Goal: Find specific page/section: Find specific page/section

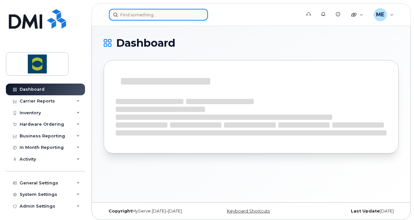
click at [142, 16] on input at bounding box center [158, 15] width 99 height 12
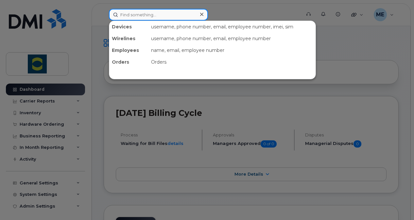
click at [147, 15] on input at bounding box center [158, 15] width 99 height 12
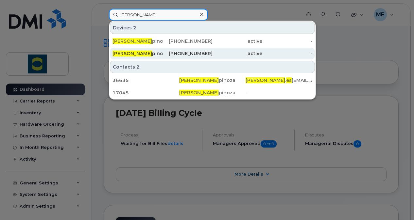
type input "[PERSON_NAME]"
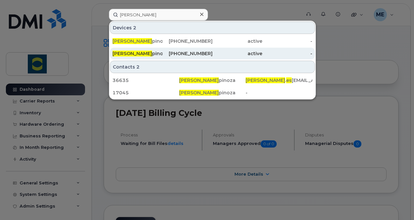
click at [133, 52] on div "[PERSON_NAME]" at bounding box center [137, 53] width 50 height 7
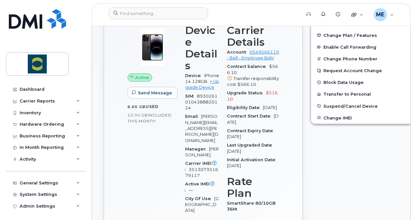
scroll to position [196, 0]
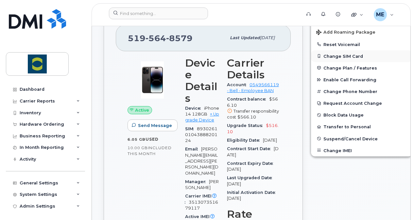
click at [338, 52] on button "Change SIM Card" at bounding box center [361, 56] width 101 height 12
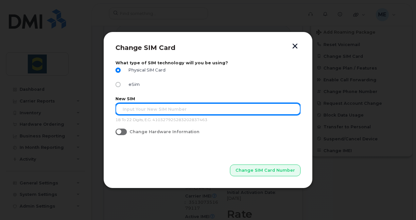
click at [138, 106] on input "text" at bounding box center [207, 109] width 185 height 12
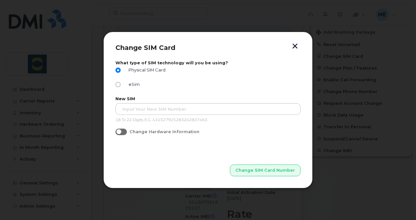
click at [295, 47] on button "button" at bounding box center [295, 46] width 10 height 7
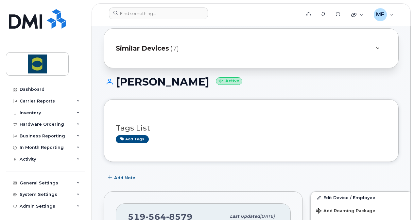
scroll to position [0, 0]
